Goal: Task Accomplishment & Management: Manage account settings

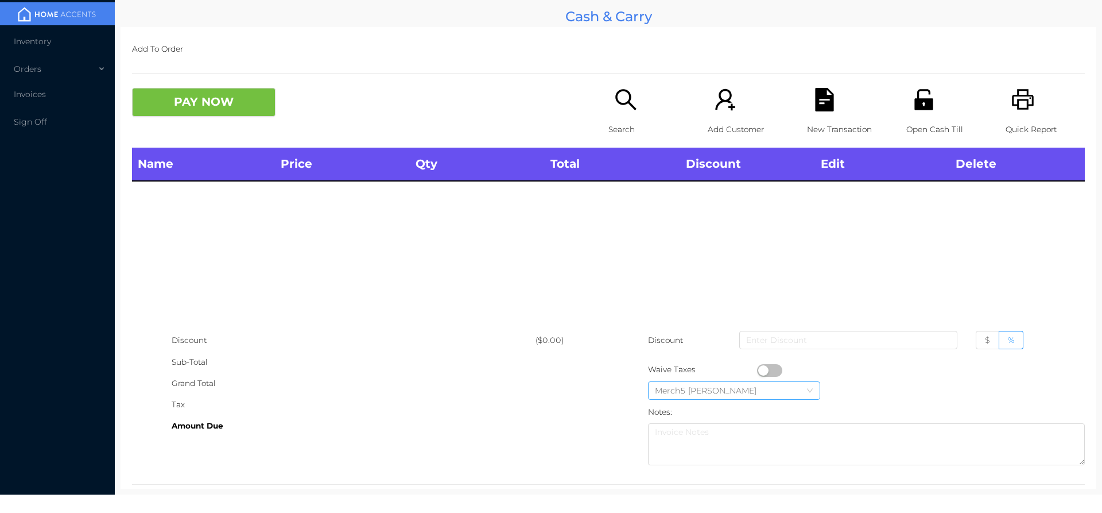
scroll to position [21, 0]
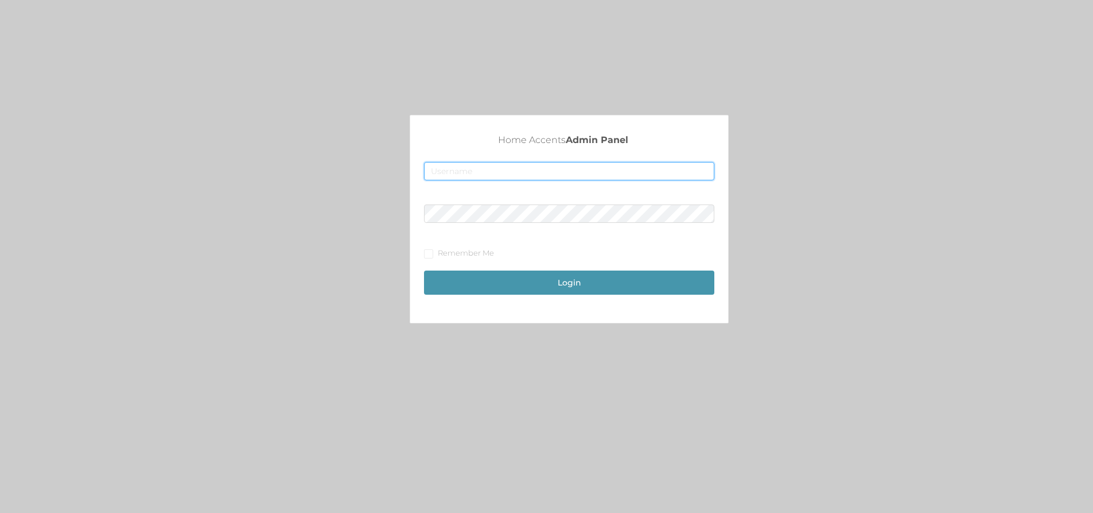
click at [496, 168] on input "text" at bounding box center [569, 171] width 290 height 18
type input "[EMAIL_ADDRESS][DOMAIN_NAME]"
click at [436, 253] on span "Remember Me" at bounding box center [465, 252] width 65 height 9
click at [432, 253] on input "Remember Me" at bounding box center [428, 253] width 8 height 8
checkbox input "true"
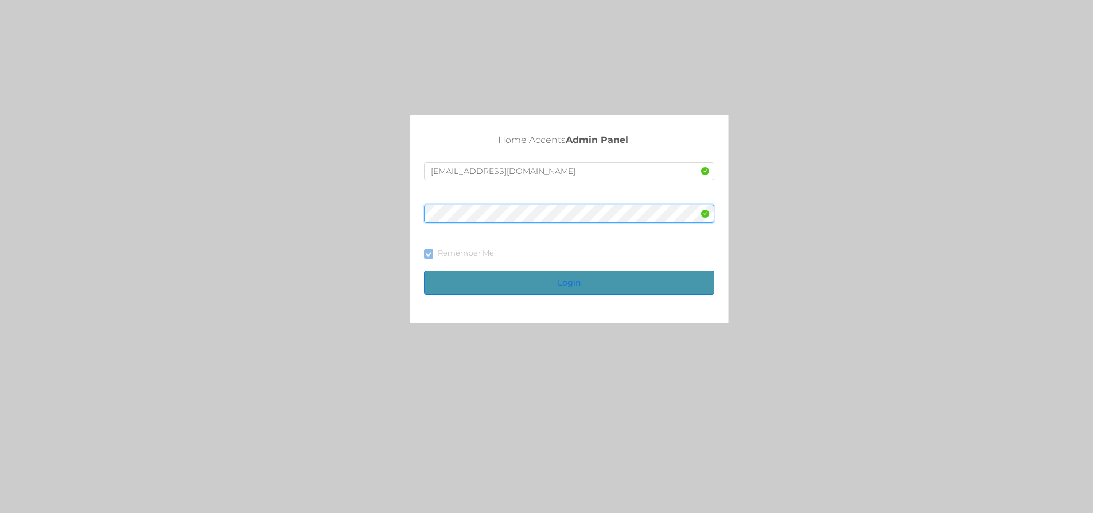
click at [567, 283] on button "Login" at bounding box center [569, 282] width 290 height 24
